Goal: Navigation & Orientation: Find specific page/section

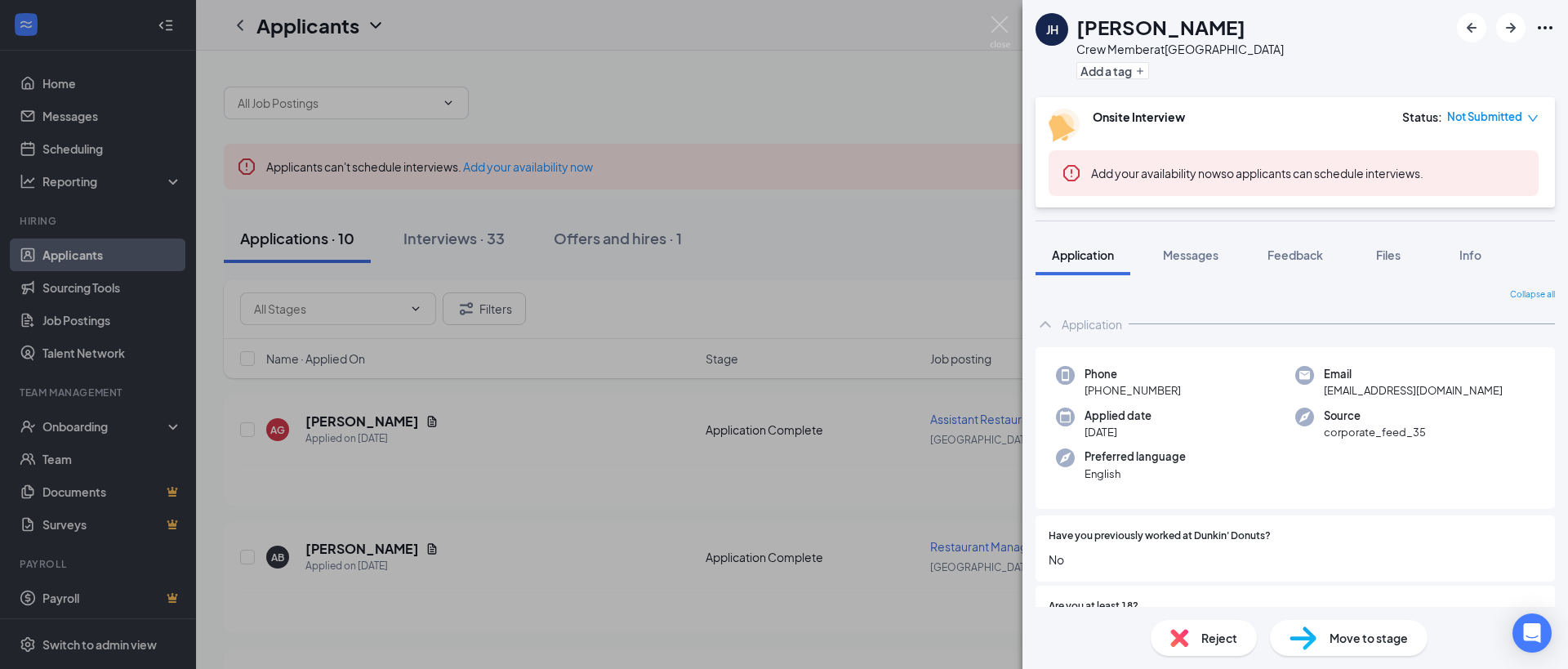
click at [816, 239] on div "[PERSON_NAME] [PERSON_NAME] Crew Member at [GEOGRAPHIC_DATA] Add a tag Onsite I…" at bounding box center [784, 334] width 1568 height 669
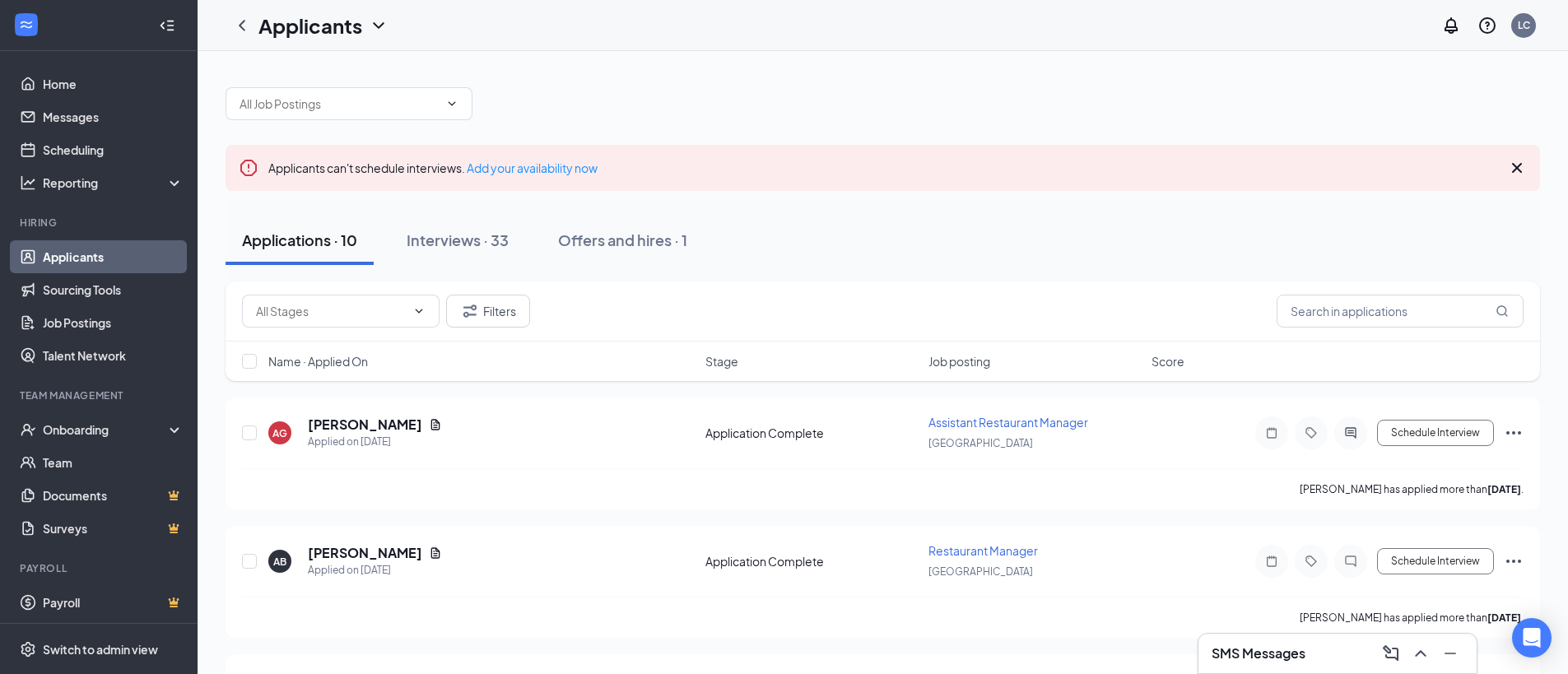
click at [1289, 656] on h3 "SMS Messages" at bounding box center [1258, 653] width 94 height 18
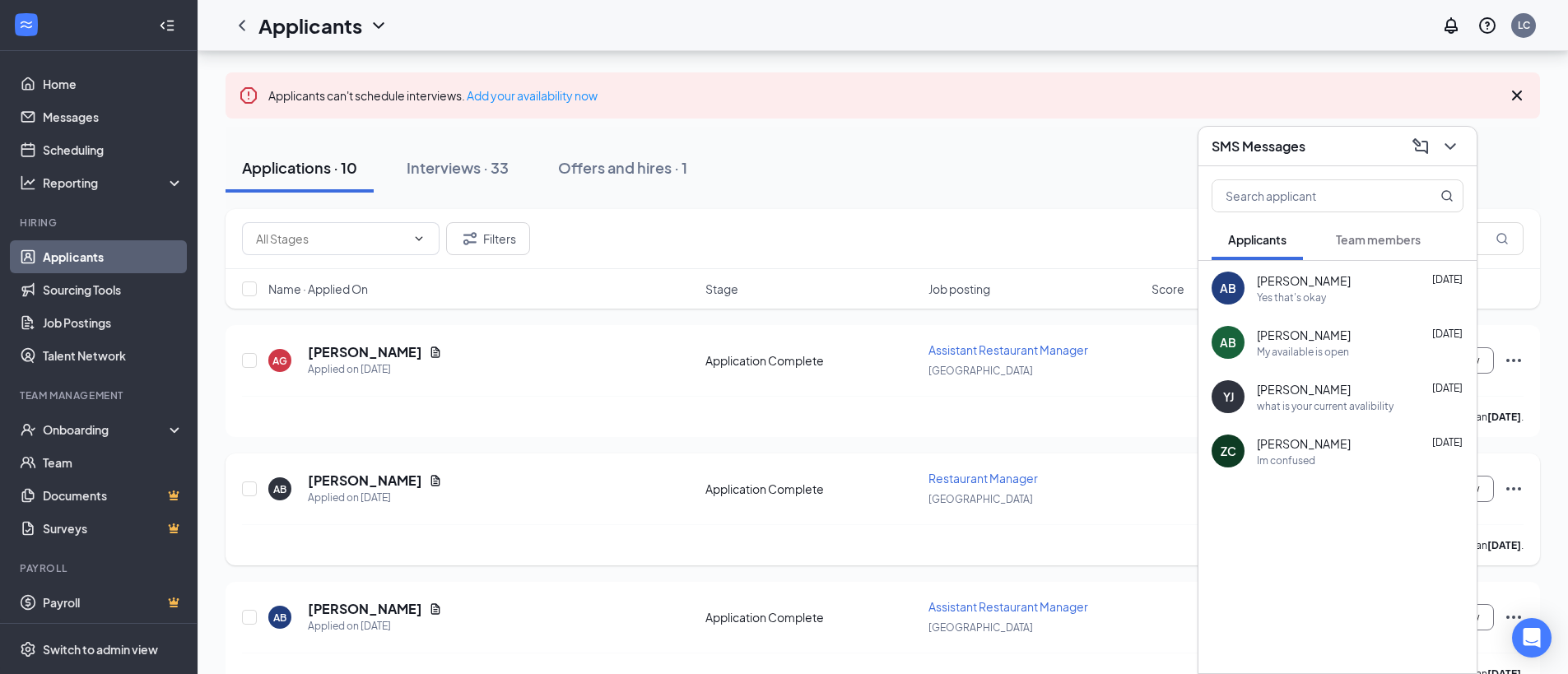
scroll to position [82, 0]
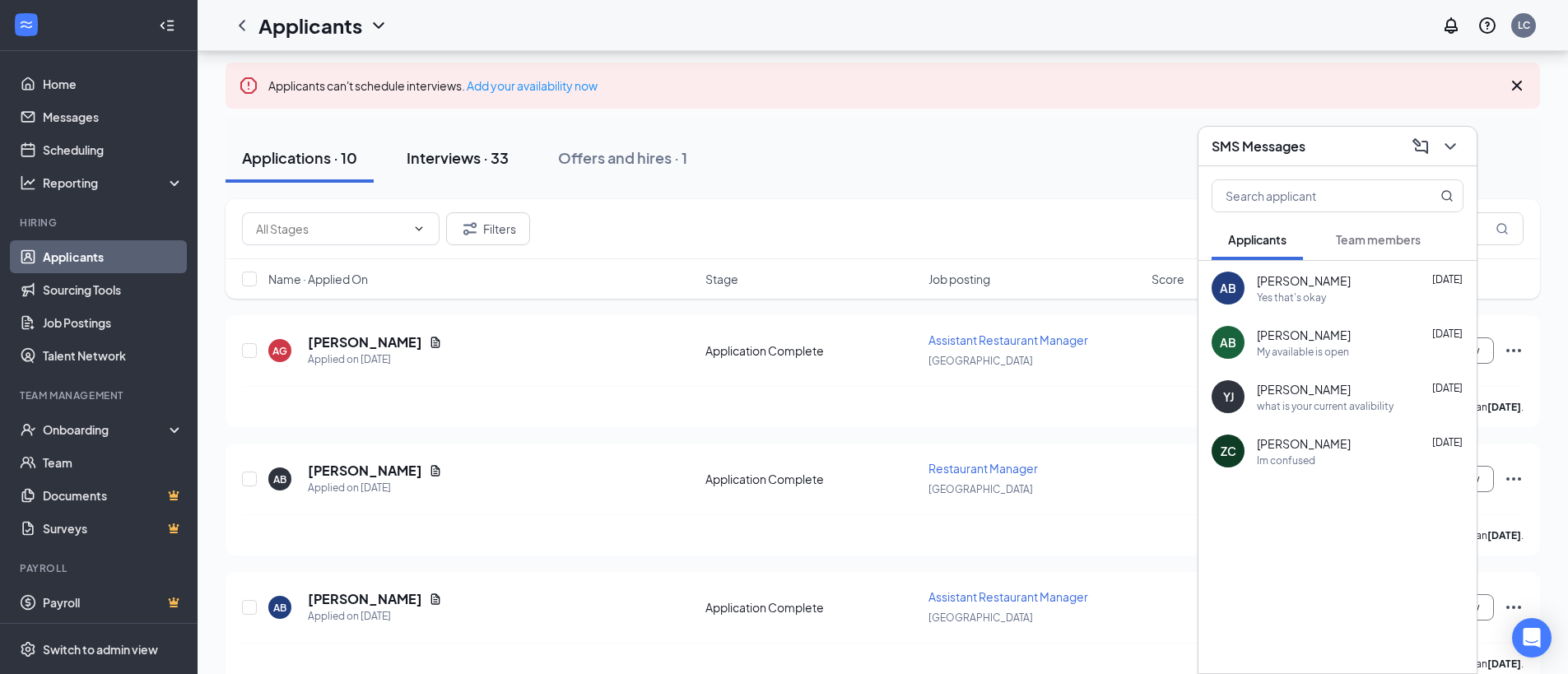
click at [433, 163] on div "Interviews · 33" at bounding box center [458, 158] width 102 height 20
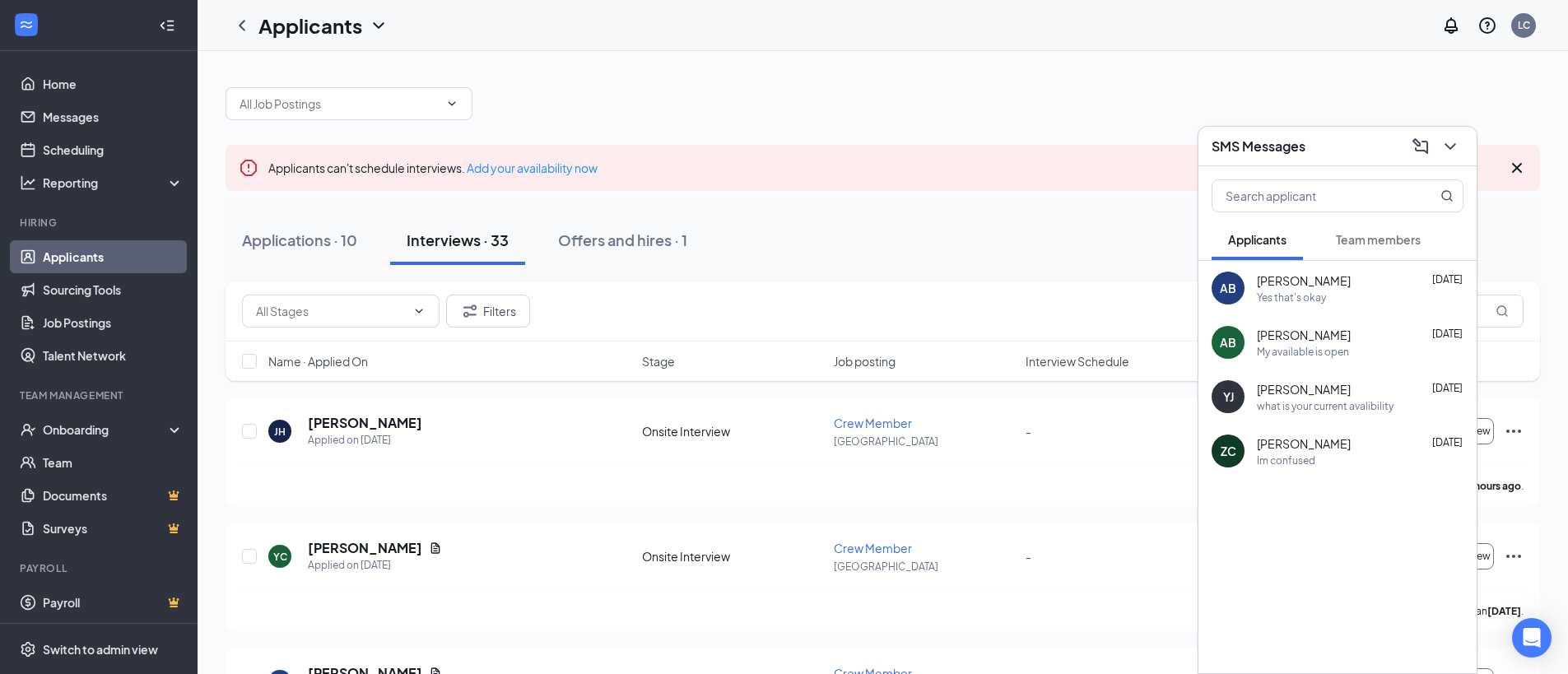
click at [1183, 35] on div "Applicants LC" at bounding box center [882, 26] width 1370 height 51
click at [82, 80] on link "Home" at bounding box center [113, 84] width 141 height 33
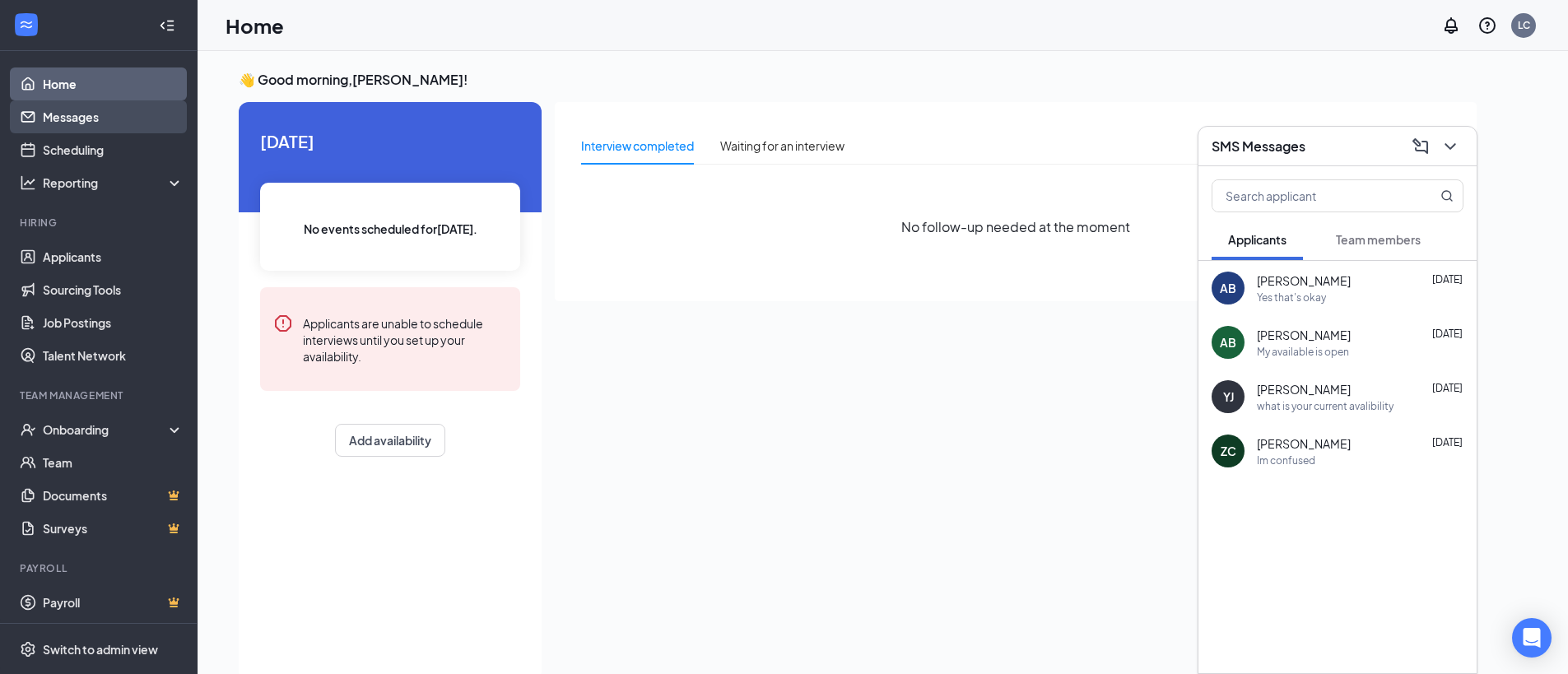
click at [74, 112] on link "Messages" at bounding box center [113, 117] width 141 height 33
